Goal: Transaction & Acquisition: Purchase product/service

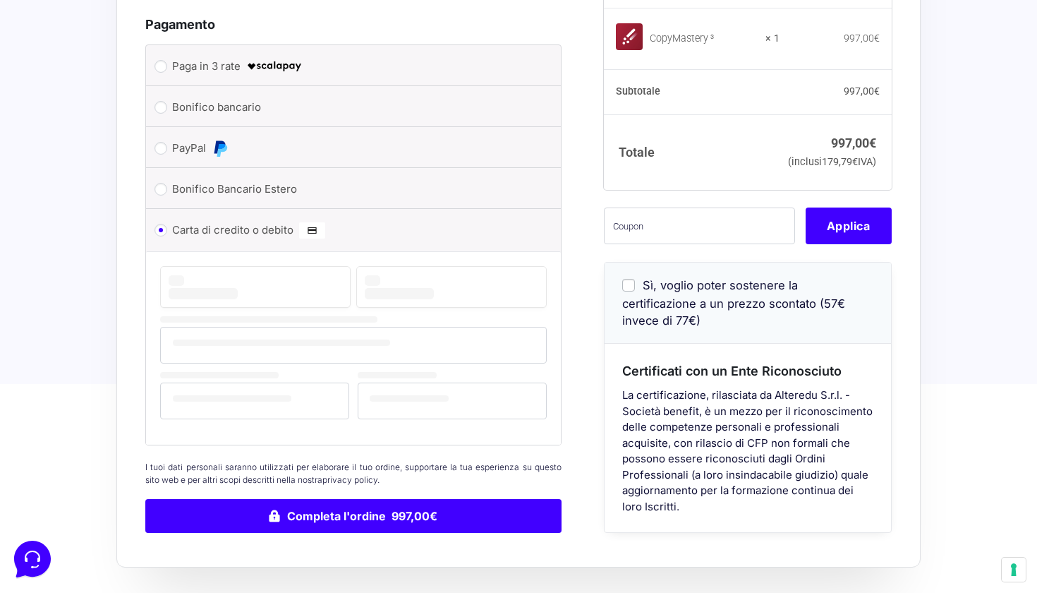
scroll to position [650, 0]
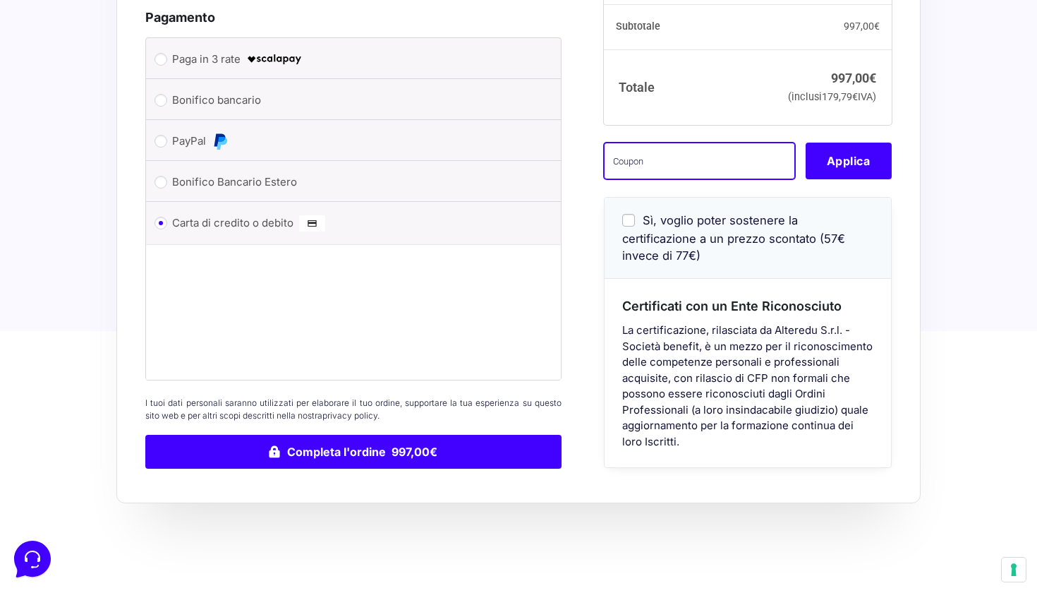
click at [684, 179] on input "text" at bounding box center [699, 161] width 191 height 37
type input "eliotest"
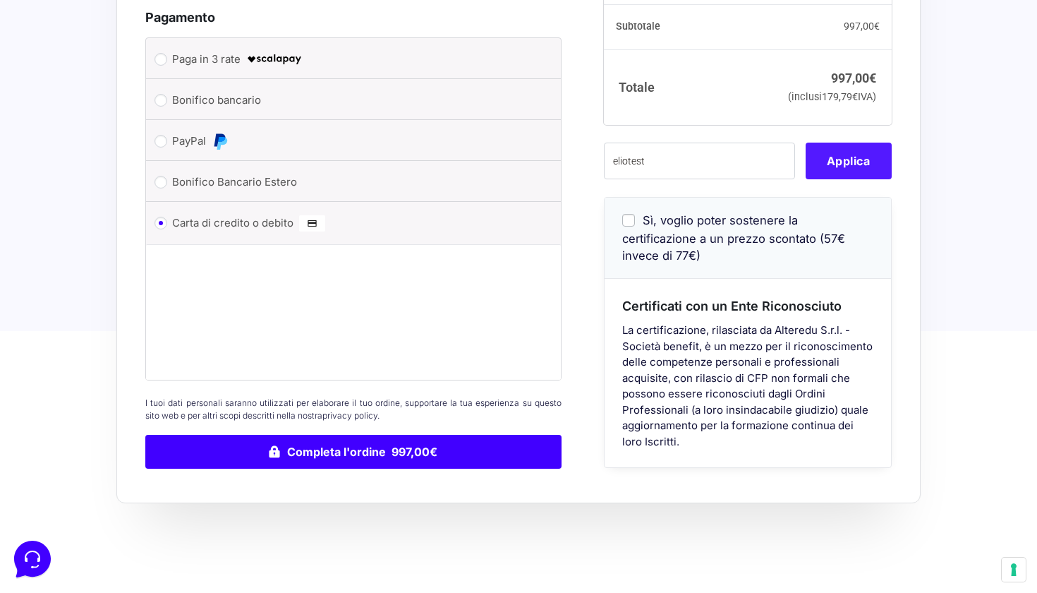
click at [845, 179] on button "Applica" at bounding box center [849, 161] width 86 height 37
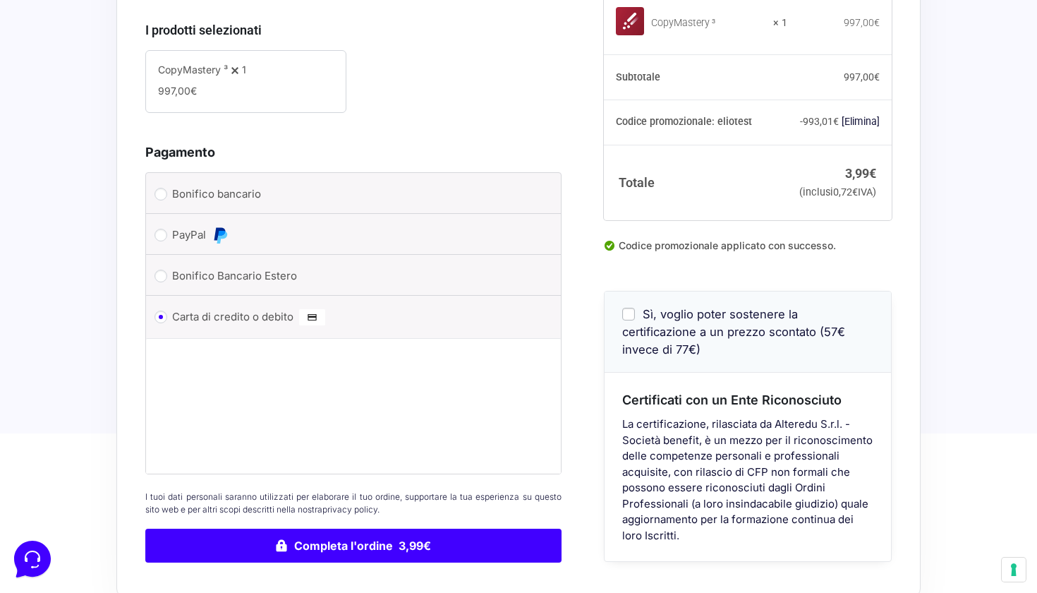
scroll to position [533, 0]
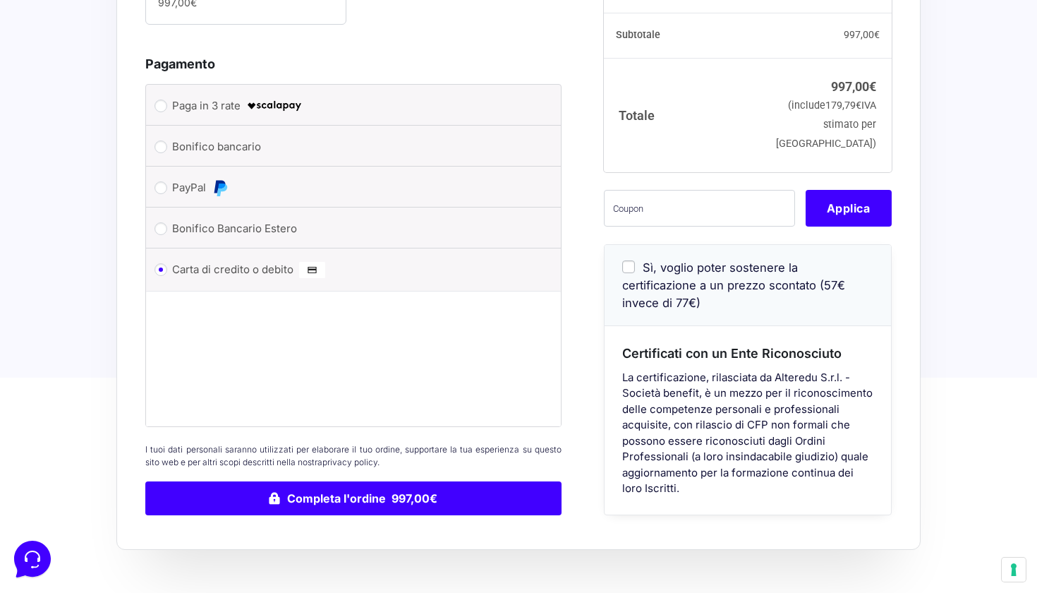
scroll to position [597, 0]
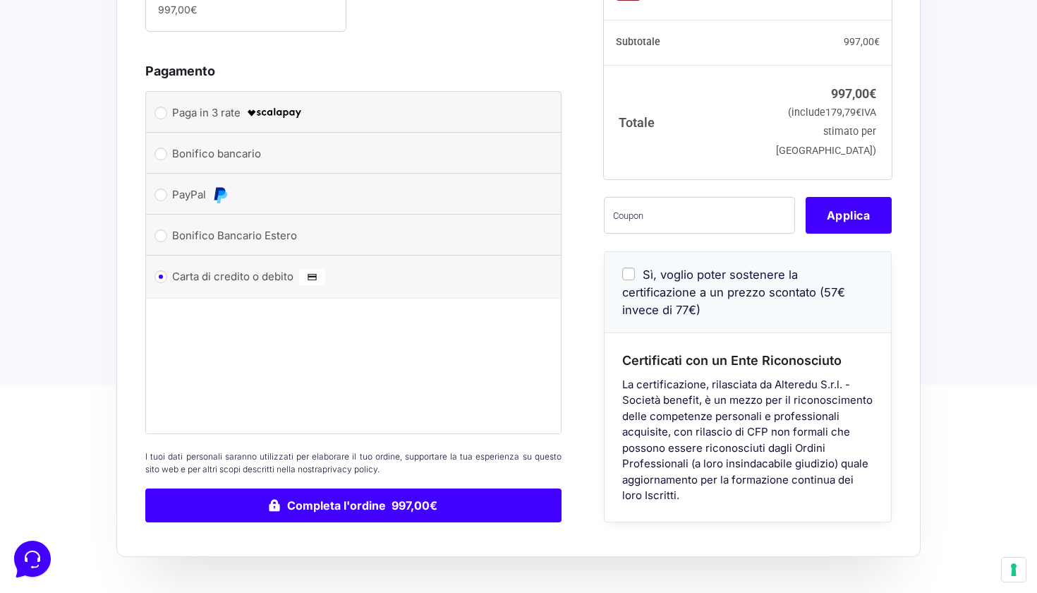
click at [162, 111] on input "Paga in 3 rate" at bounding box center [161, 113] width 13 height 13
radio input "true"
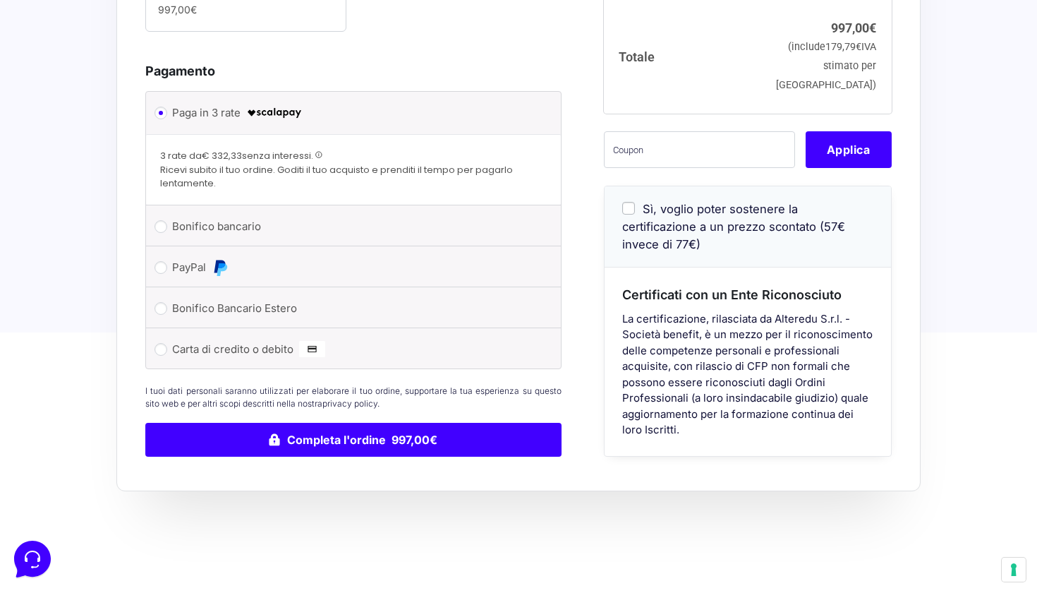
click at [320, 156] on span at bounding box center [319, 155] width 8 height 8
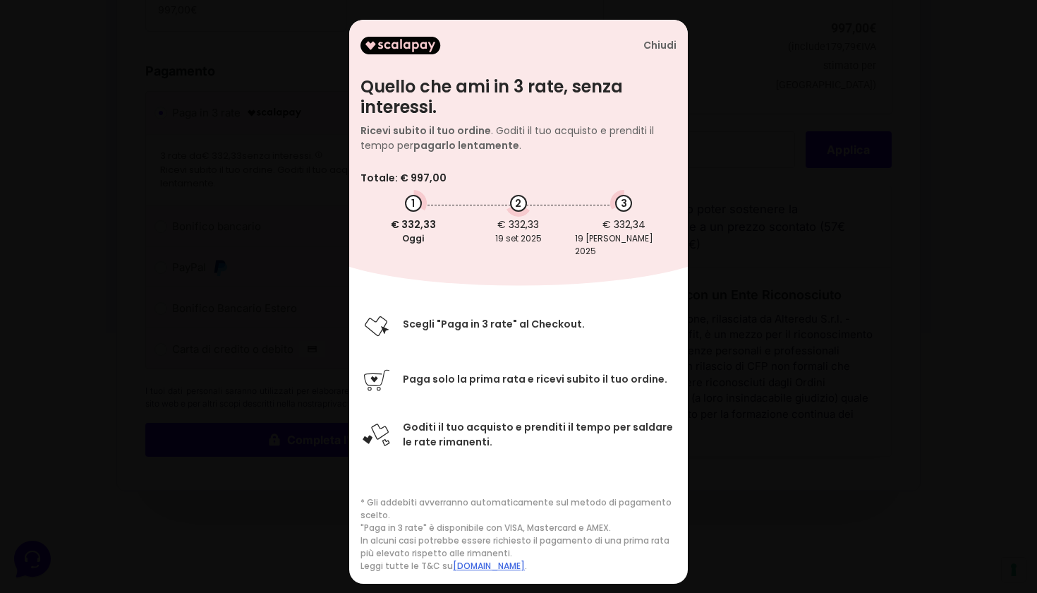
scroll to position [2, 0]
click at [653, 49] on div "Chiudi" at bounding box center [659, 46] width 33 height 12
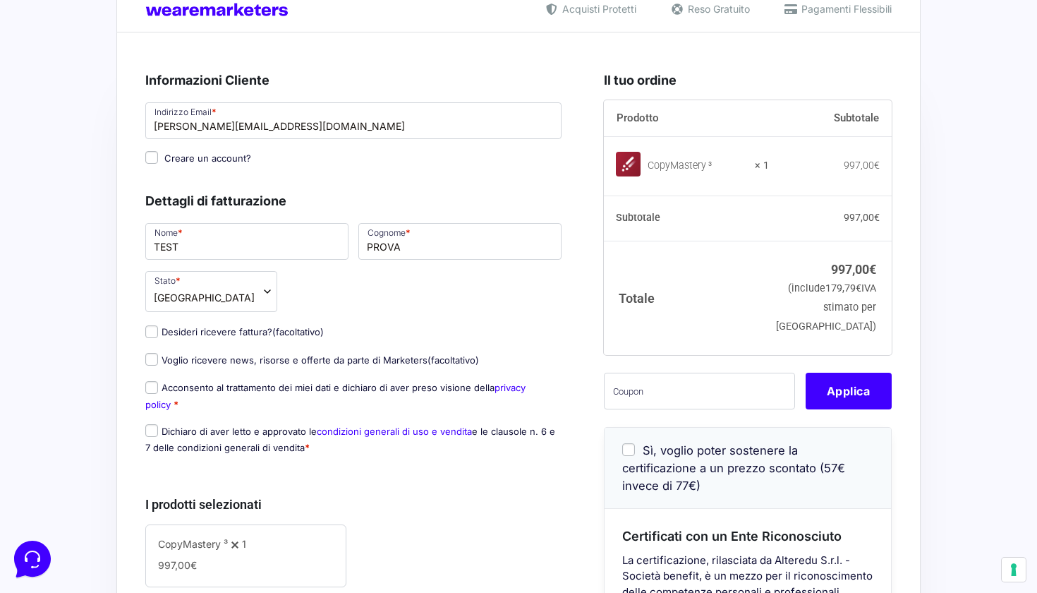
scroll to position [42, 0]
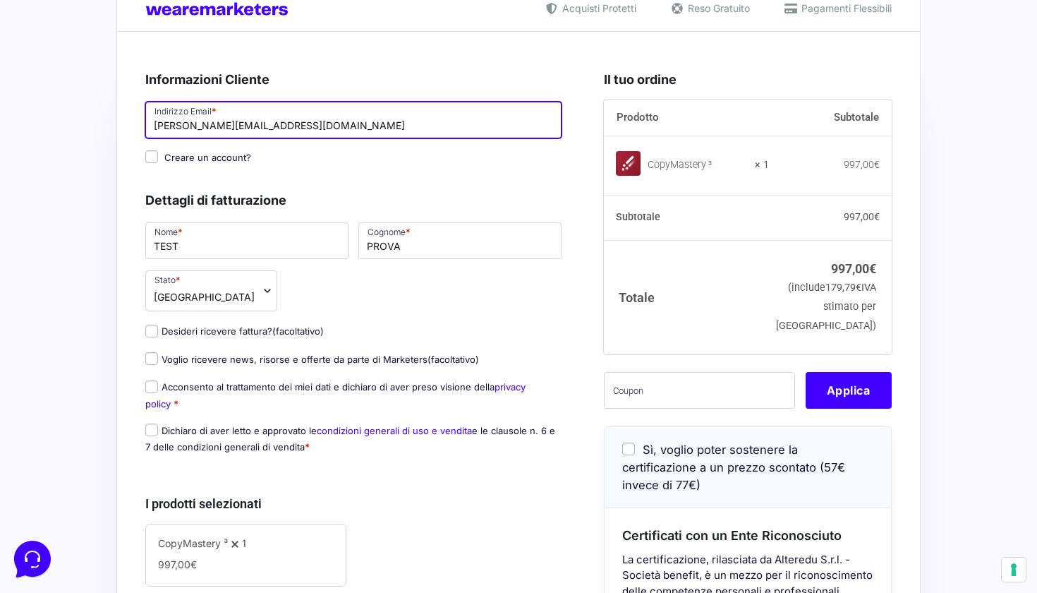
drag, startPoint x: 313, startPoint y: 121, endPoint x: 182, endPoint y: 123, distance: 131.2
type input "[EMAIL_ADDRESS][DOMAIN_NAME]"
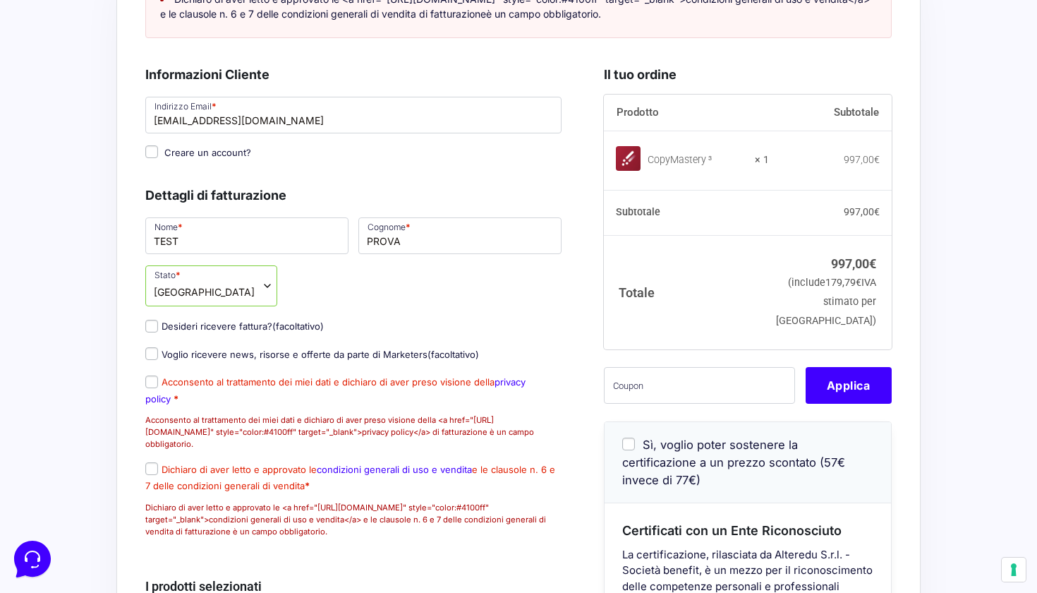
scroll to position [170, 0]
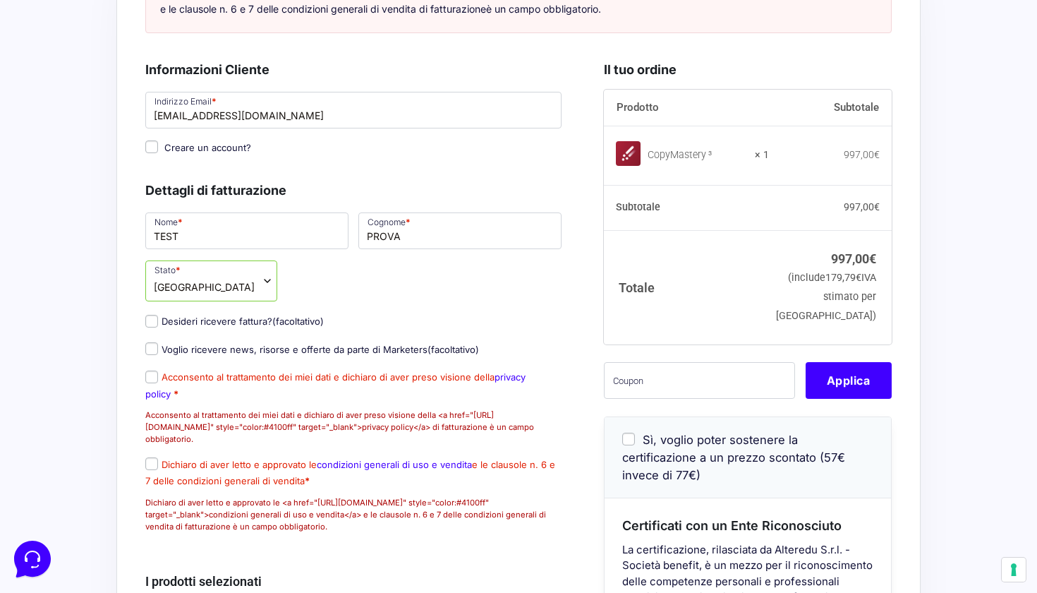
click at [148, 383] on input "Acconsento al trattamento dei miei dati e dichiaro di aver preso visione della …" at bounding box center [151, 376] width 13 height 13
checkbox input "true"
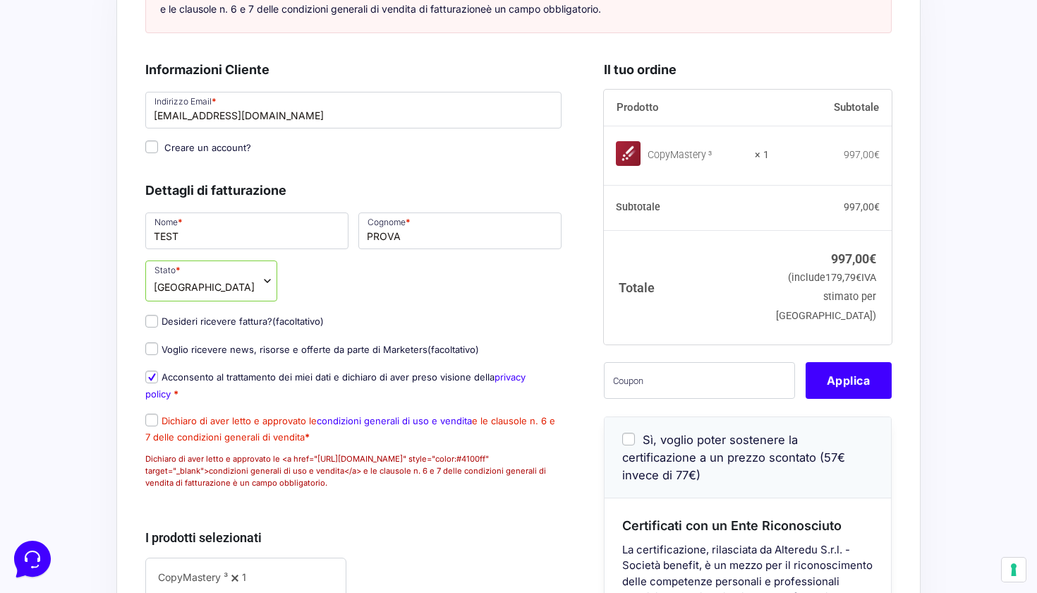
click at [154, 426] on input "Dichiaro di aver letto e approvato le condizioni generali di uso e vendita e le…" at bounding box center [151, 419] width 13 height 13
checkbox input "true"
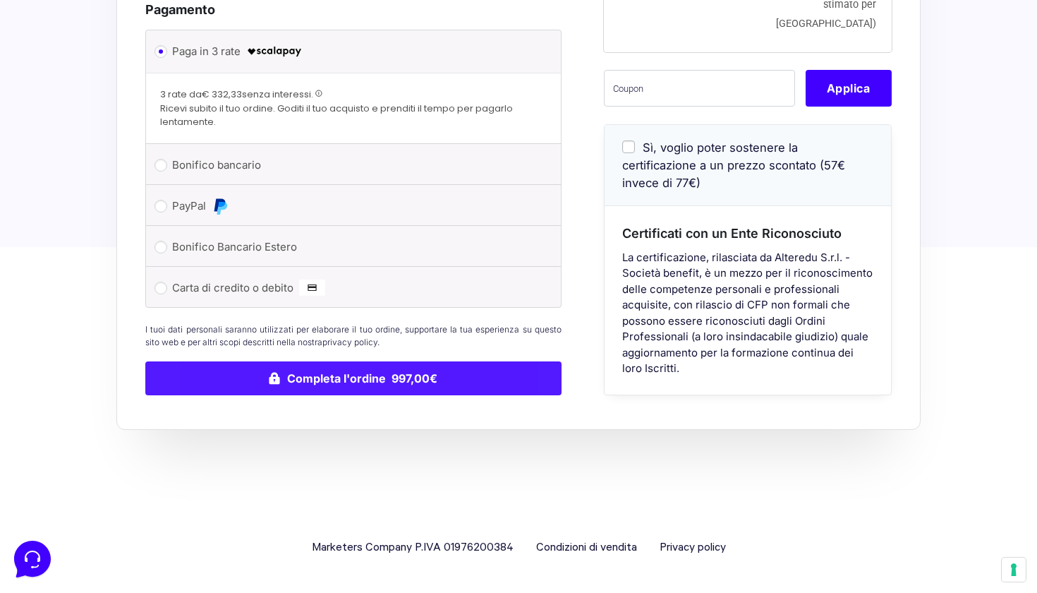
scroll to position [789, 0]
click at [315, 384] on button "Completa l'ordine 997,00€" at bounding box center [353, 378] width 416 height 34
